Goal: Information Seeking & Learning: Learn about a topic

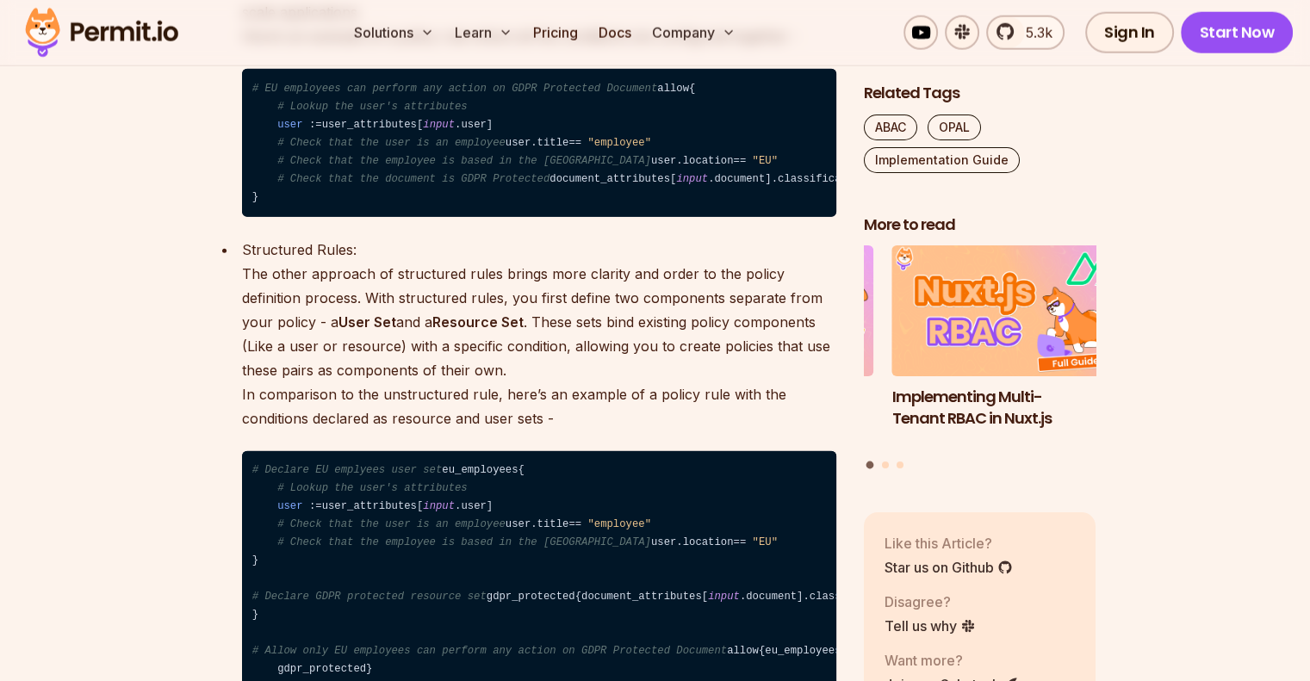
scroll to position [4148, 0]
click at [408, 217] on div "Unstructured Rules: The unstructured approach bundles all relevant attribute co…" at bounding box center [539, 60] width 594 height 313
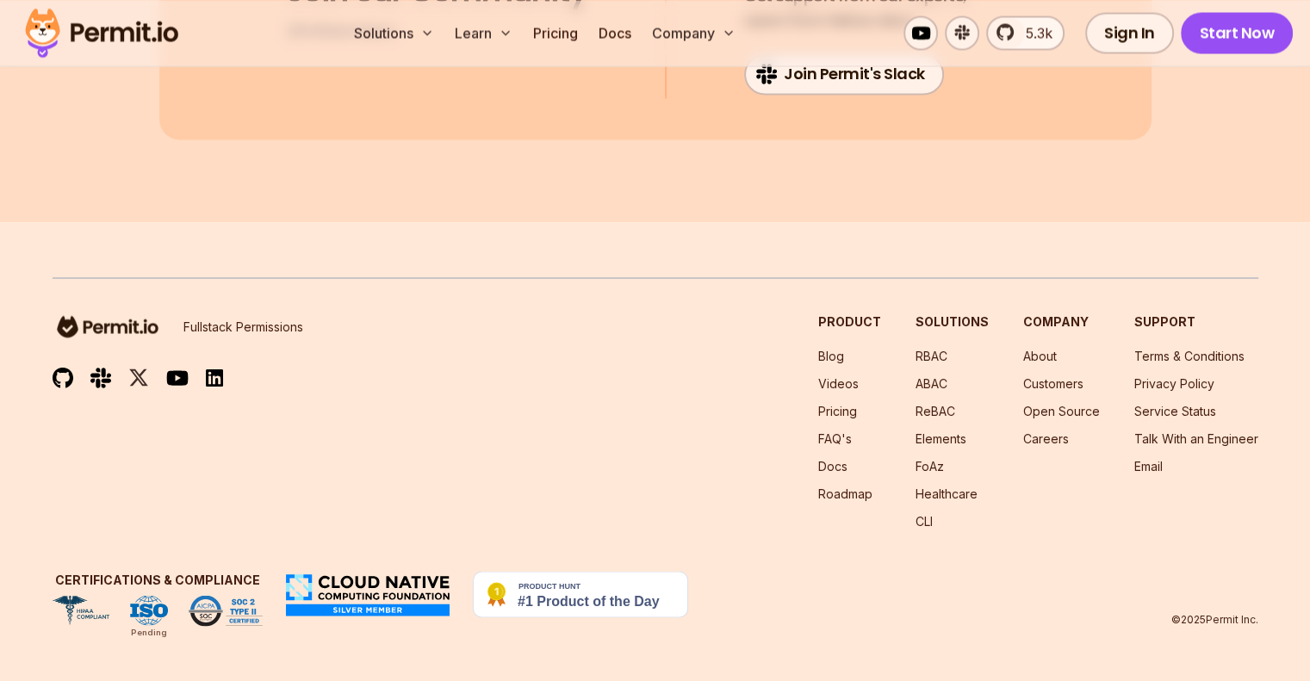
scroll to position [10091, 0]
click at [133, 30] on img at bounding box center [101, 32] width 169 height 59
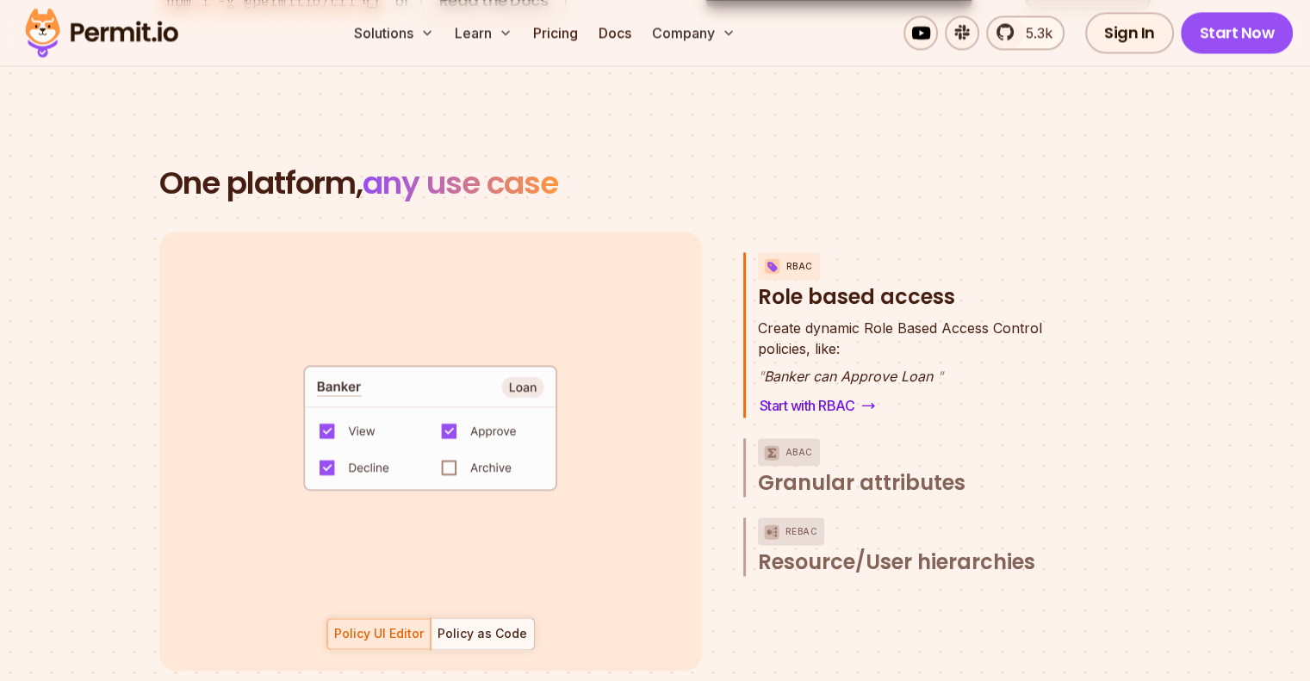
scroll to position [2404, 0]
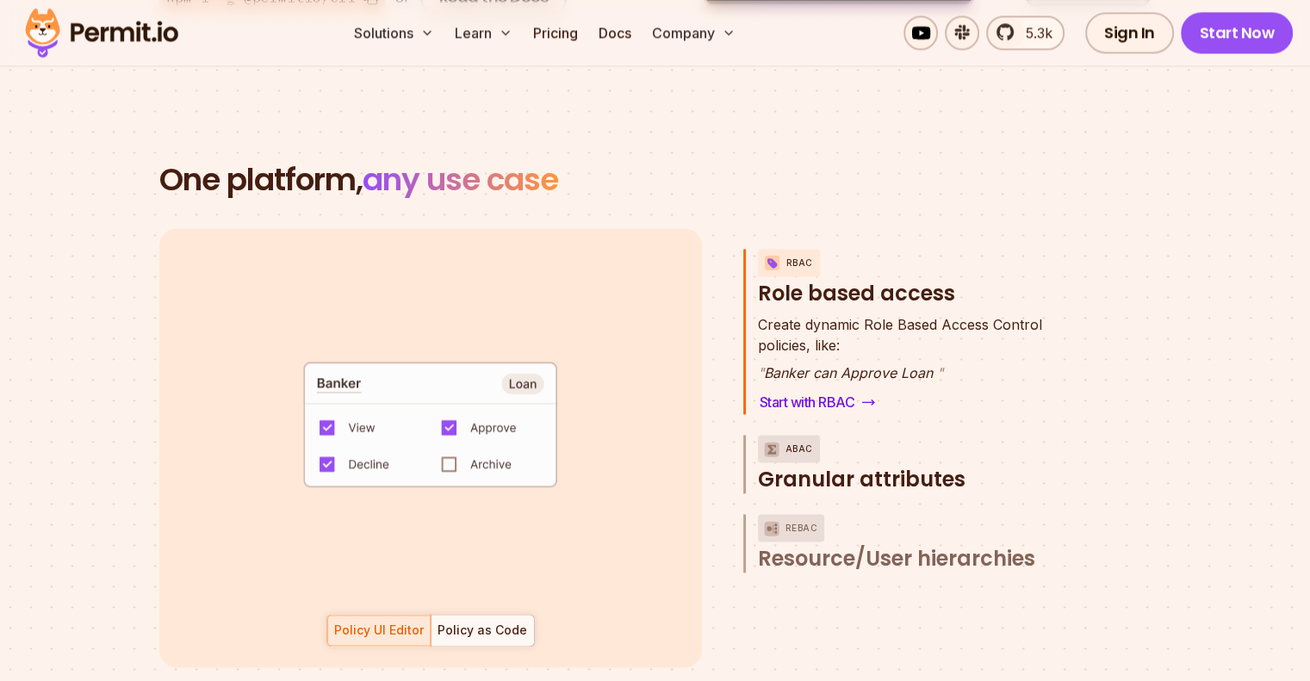
click at [812, 466] on span "Granular attributes" at bounding box center [862, 480] width 208 height 28
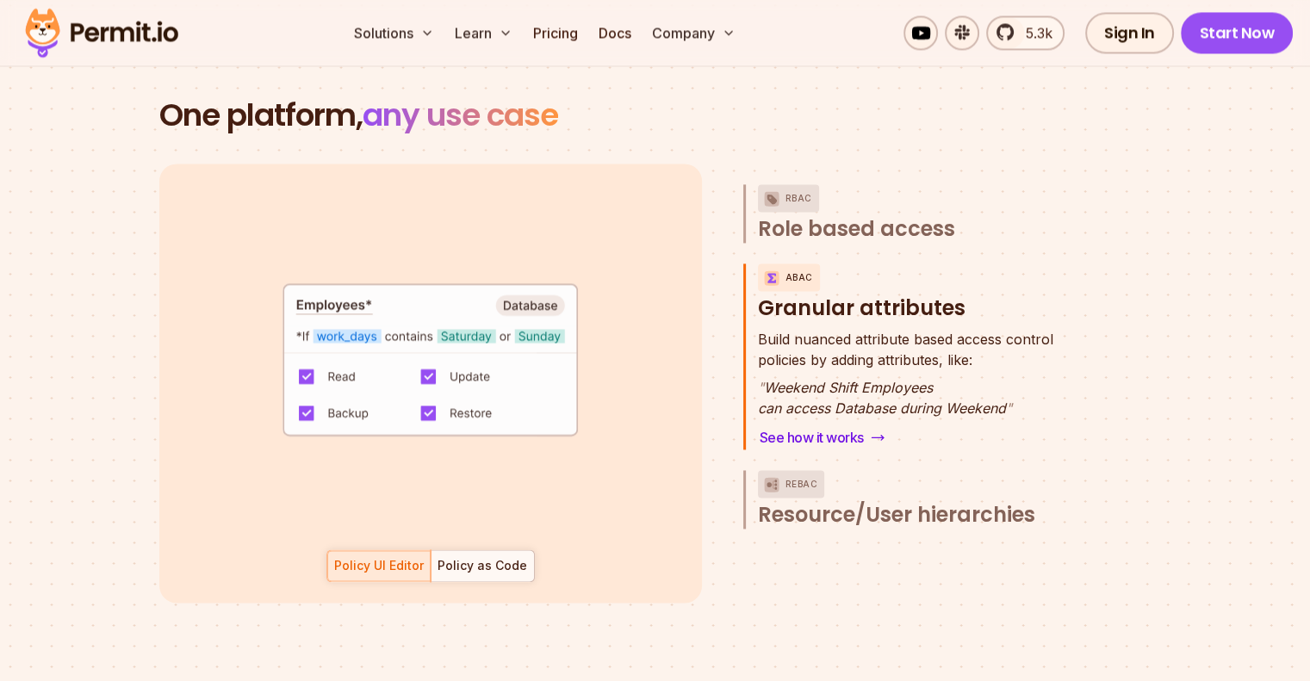
scroll to position [2469, 0]
click at [363, 549] on div "Policy UI Editor Policy as Code" at bounding box center [430, 565] width 208 height 33
click at [447, 553] on div at bounding box center [482, 564] width 103 height 31
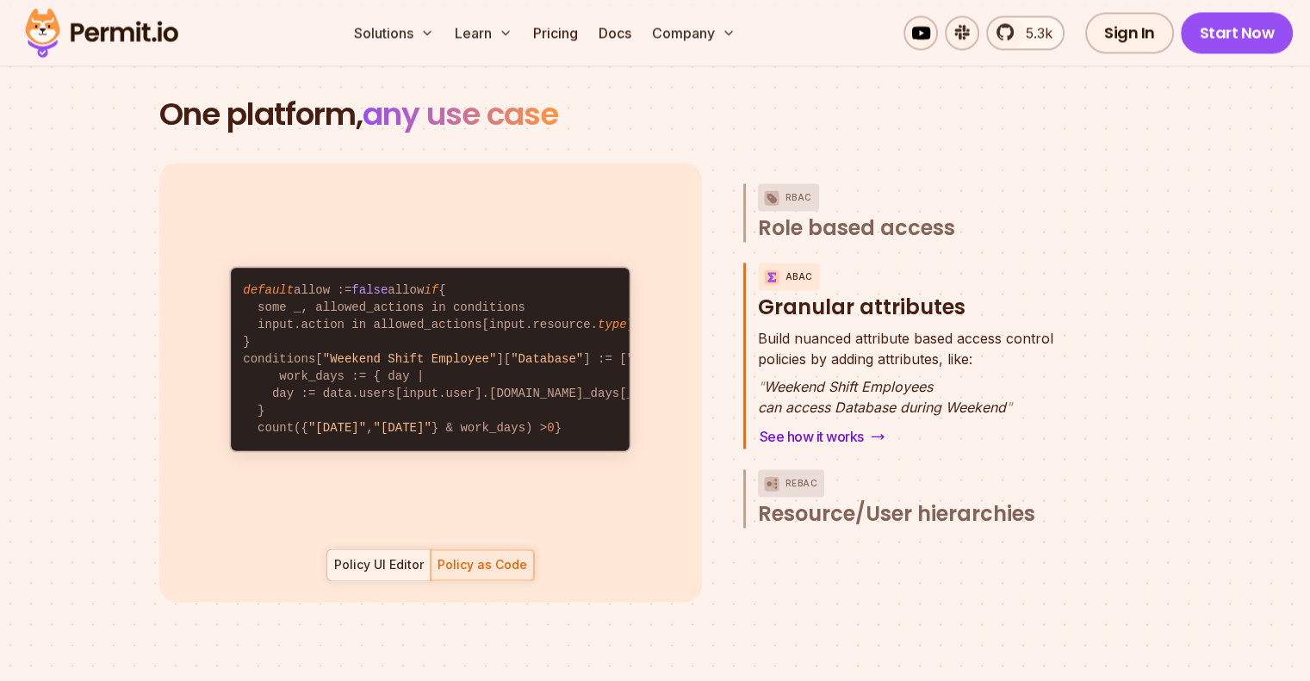
click at [407, 556] on div "Policy UI Editor" at bounding box center [379, 564] width 90 height 17
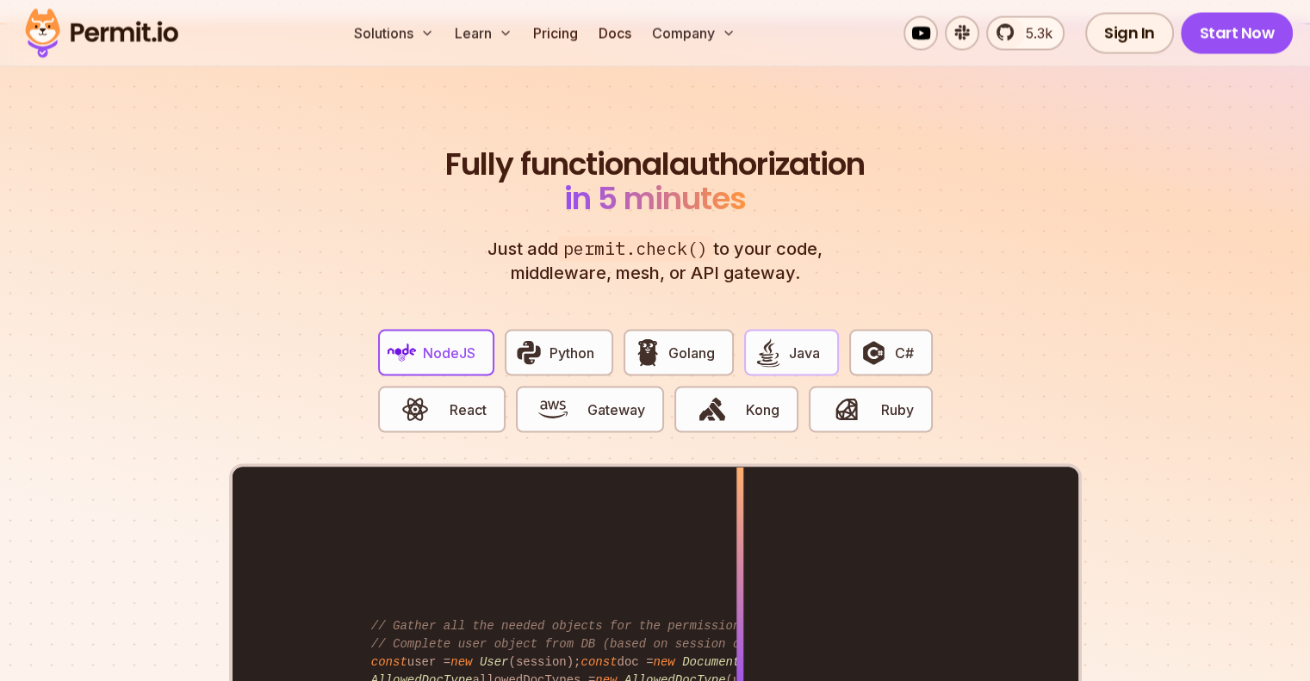
scroll to position [3175, 0]
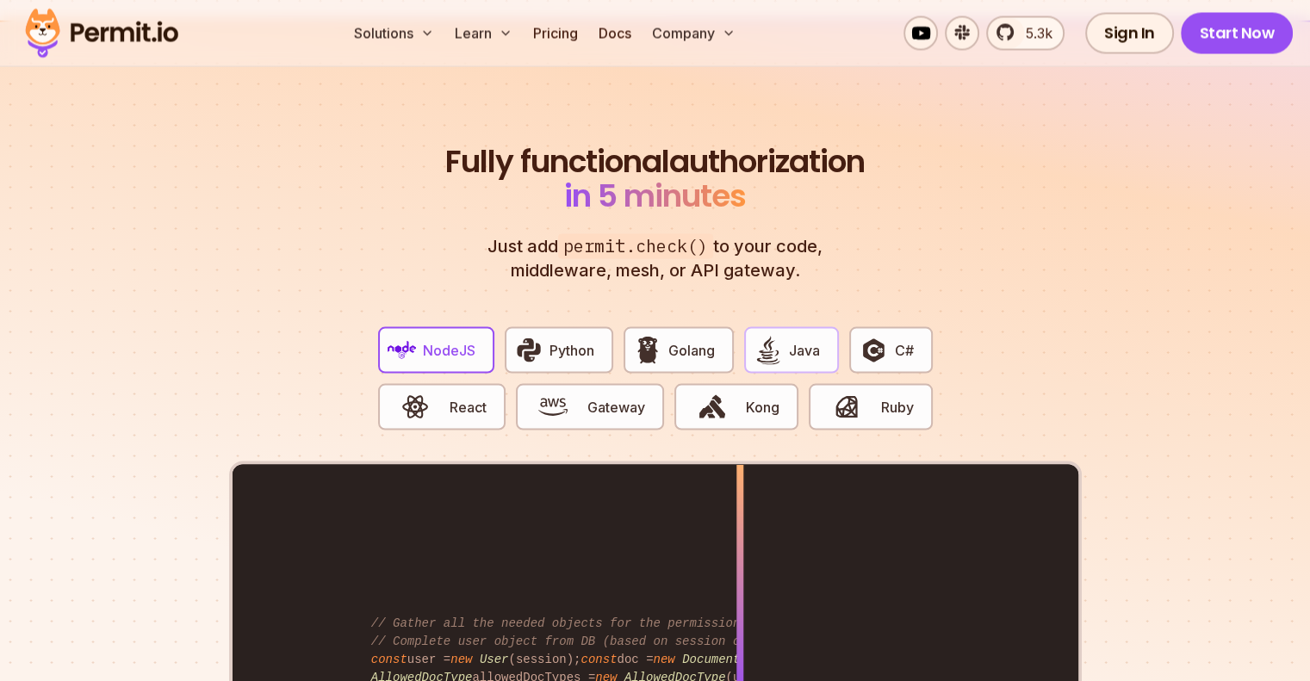
click at [779, 335] on img "button" at bounding box center [768, 349] width 29 height 29
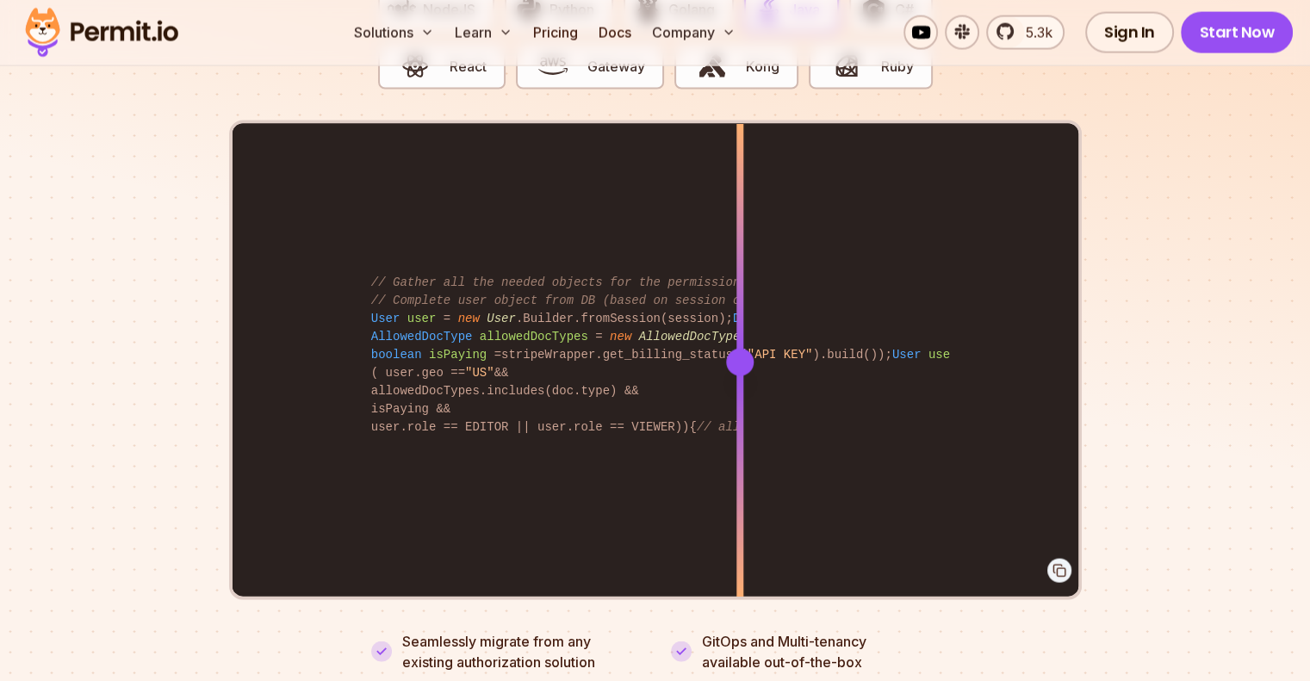
scroll to position [3516, 0]
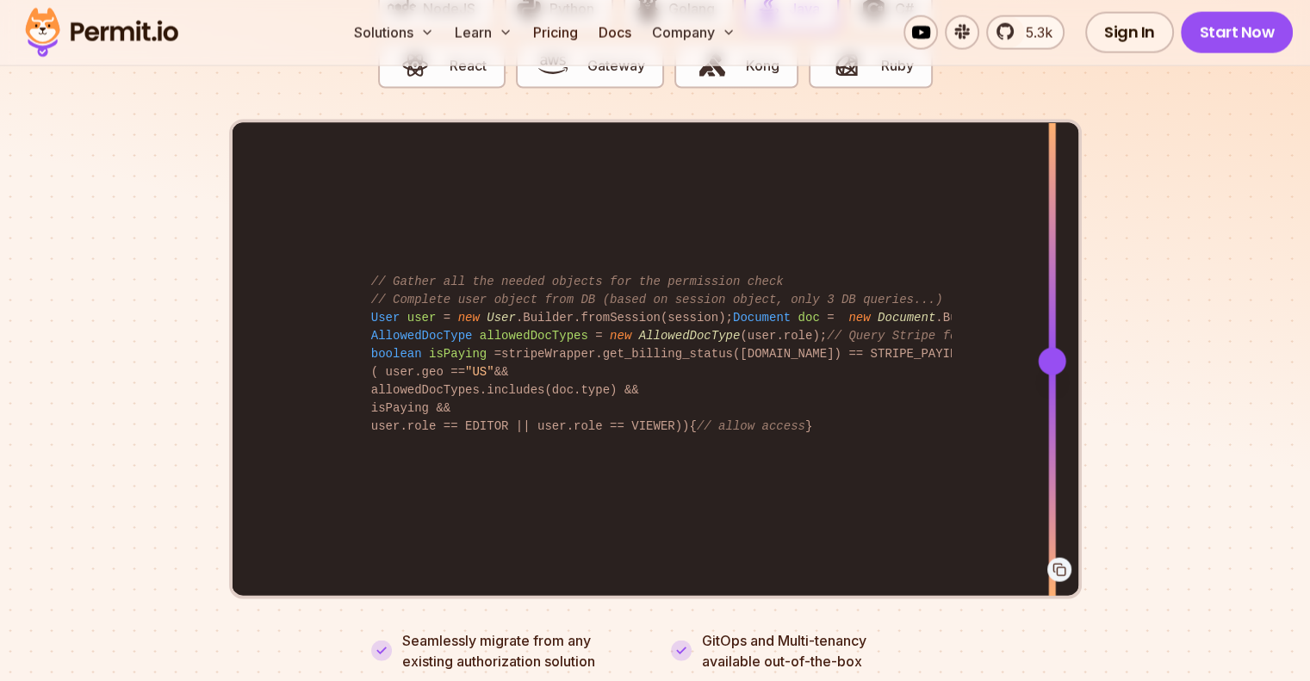
drag, startPoint x: 744, startPoint y: 340, endPoint x: 1052, endPoint y: 502, distance: 348.3
click at [1052, 502] on div at bounding box center [1051, 360] width 7 height 475
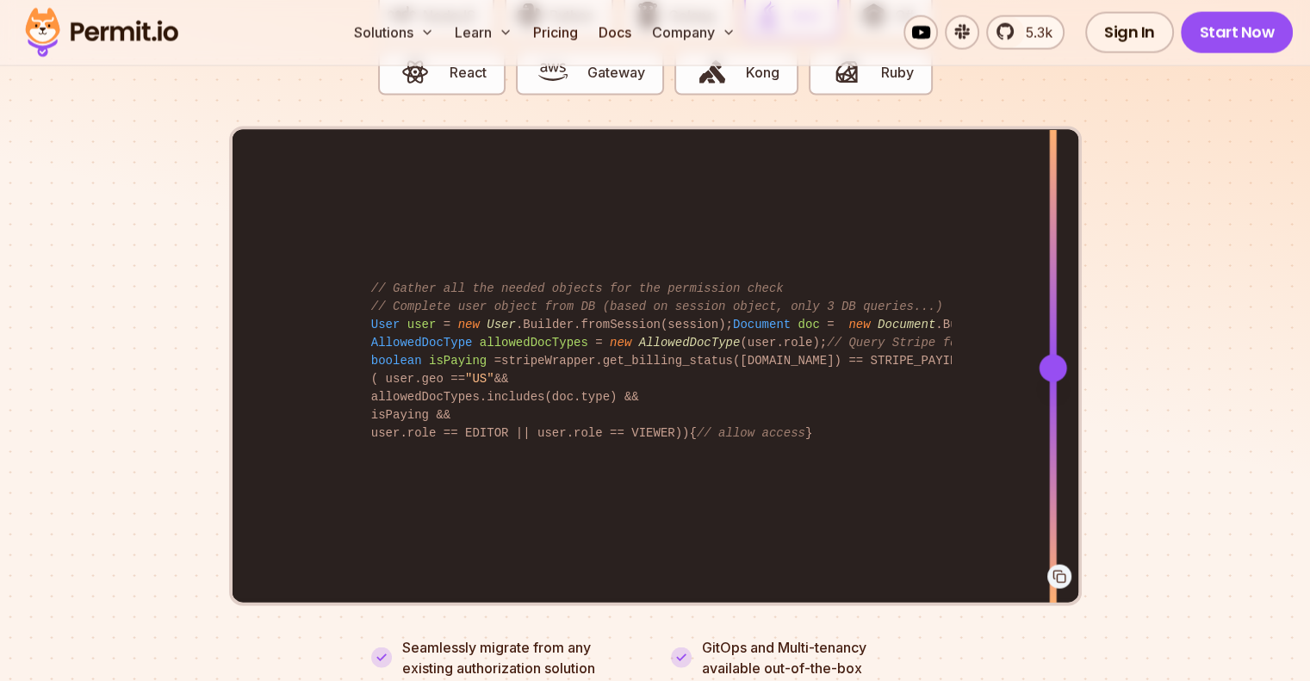
scroll to position [3503, 0]
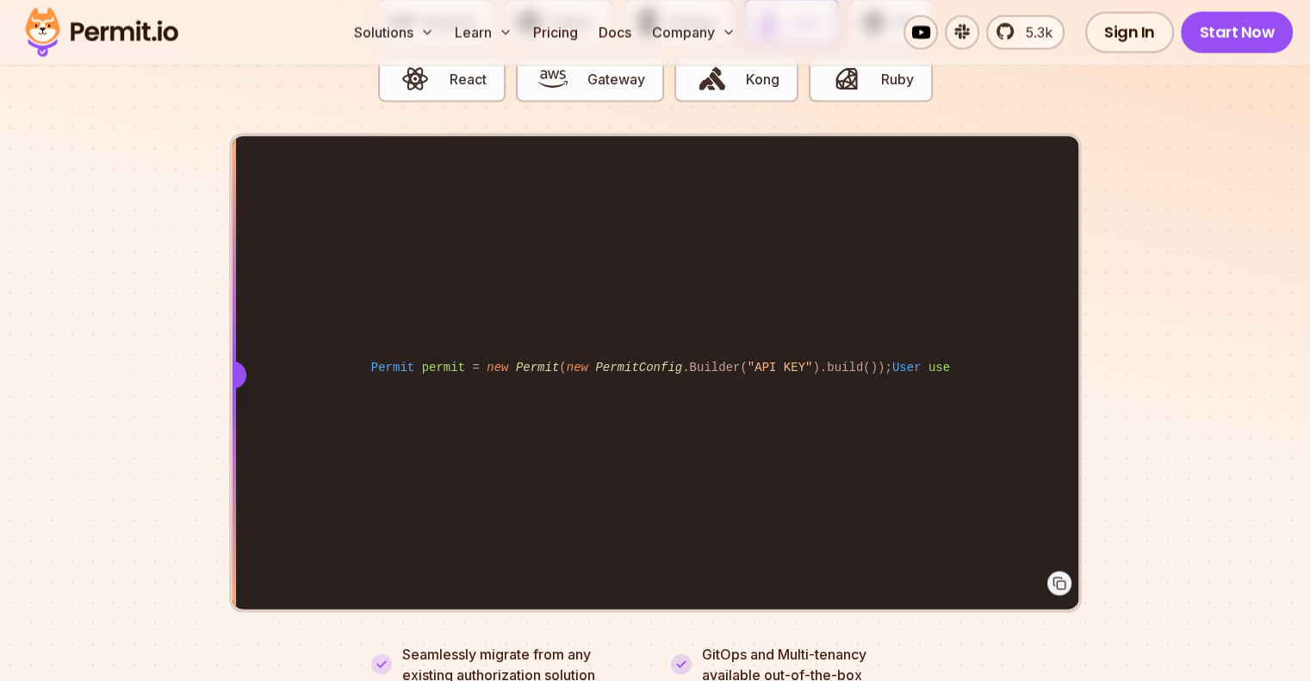
drag, startPoint x: 1055, startPoint y: 354, endPoint x: 202, endPoint y: 313, distance: 853.6
click at [202, 313] on section "Fully functional authorization in 5 minutes Just add permit.check() to your cod…" at bounding box center [655, 231] width 1310 height 1076
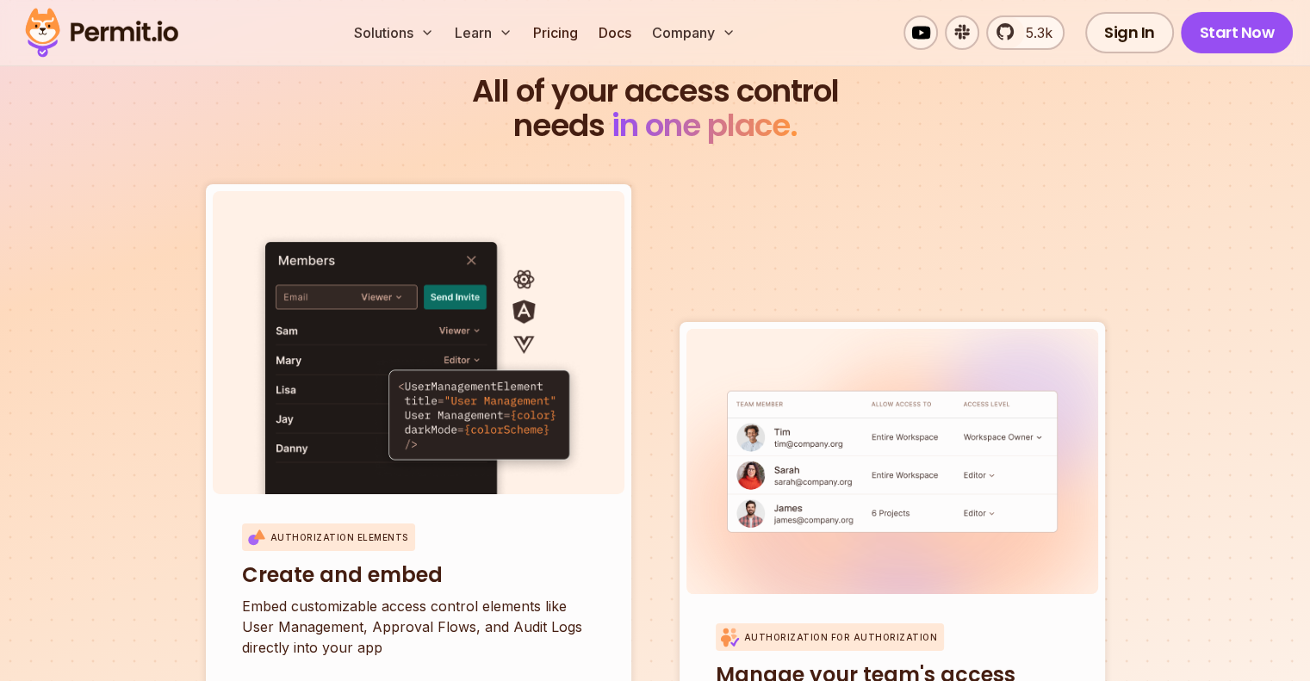
scroll to position [5765, 0]
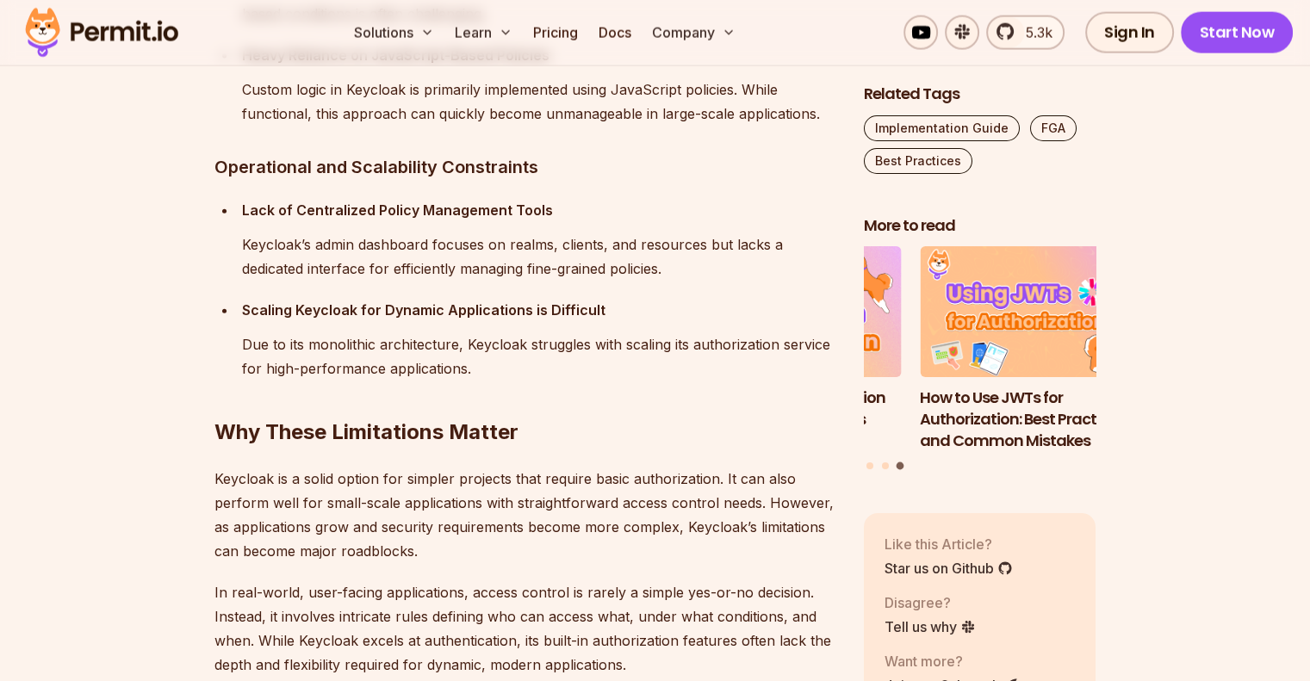
scroll to position [4040, 0]
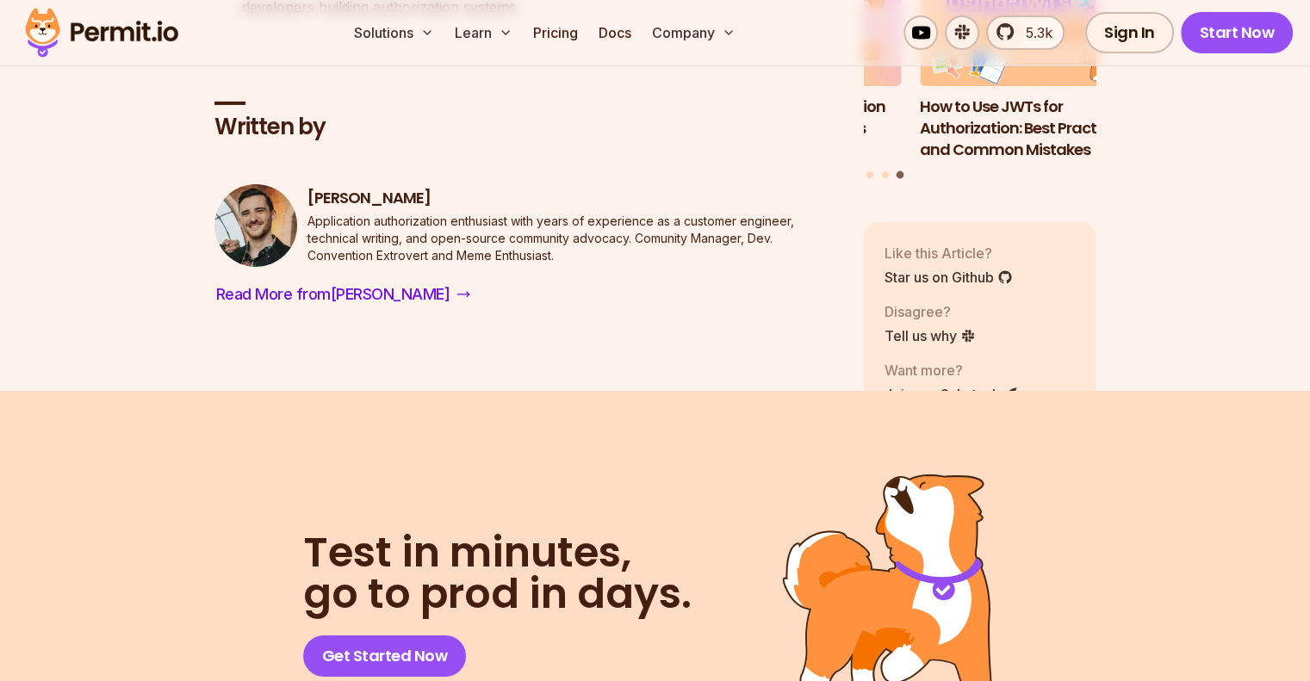
scroll to position [5949, 0]
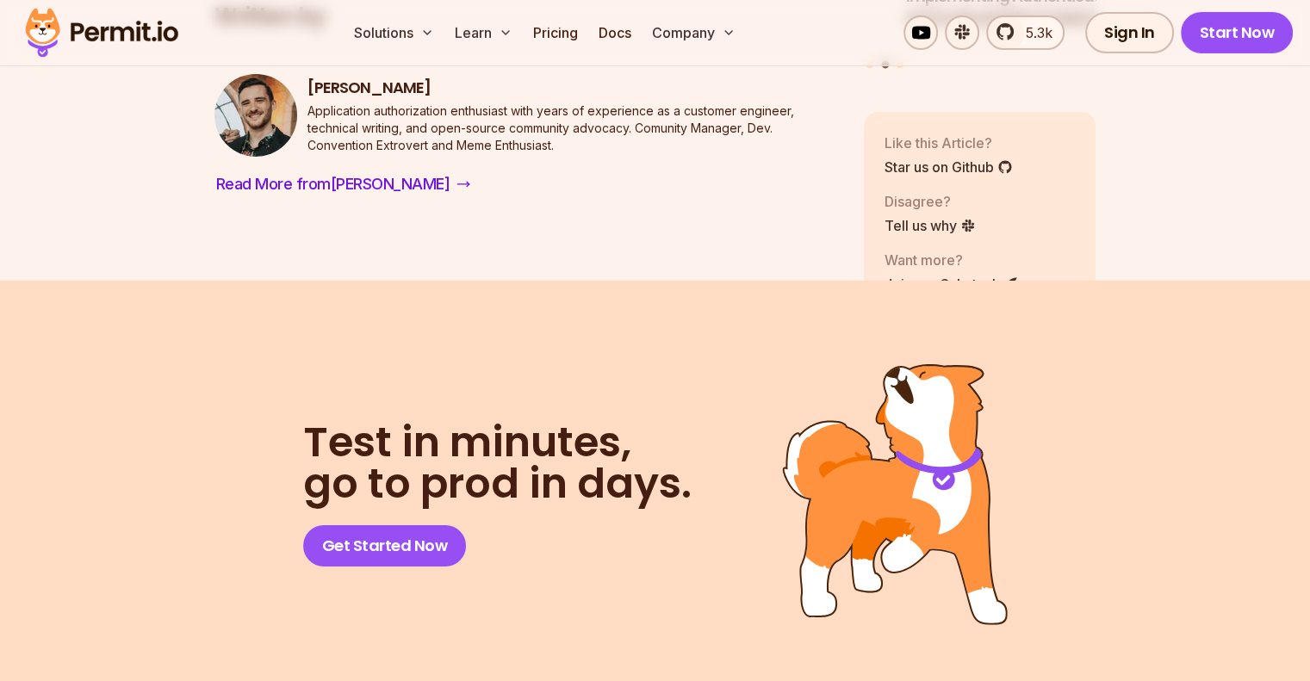
drag, startPoint x: 951, startPoint y: 316, endPoint x: 961, endPoint y: 247, distance: 69.7
click at [951, 316] on section "Test in minutes, go to prod in days. Get Started Now Join our Community 2841 Me…" at bounding box center [655, 639] width 1310 height 717
